Goal: Go to known website: Access a specific website the user already knows

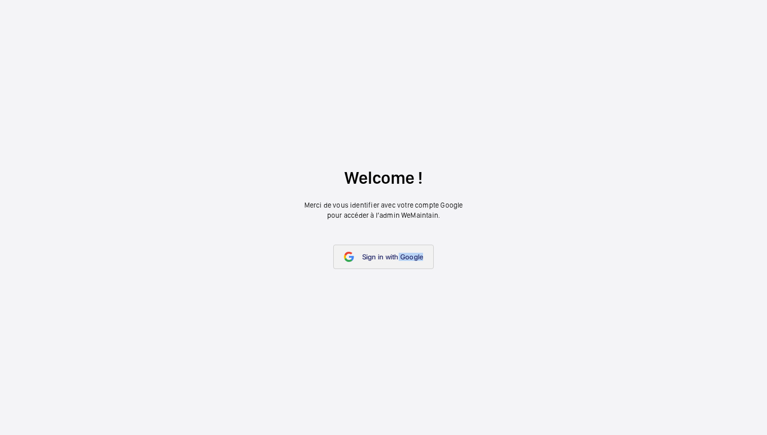
click at [397, 261] on link "Sign in with Google" at bounding box center [383, 256] width 101 height 24
